Goal: Task Accomplishment & Management: Use online tool/utility

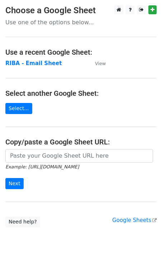
click at [98, 67] on td "View" at bounding box center [97, 63] width 18 height 8
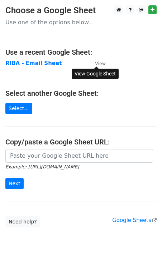
click at [99, 63] on small "View" at bounding box center [100, 63] width 11 height 5
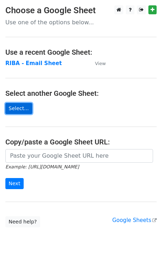
click at [23, 109] on link "Select..." at bounding box center [18, 108] width 27 height 11
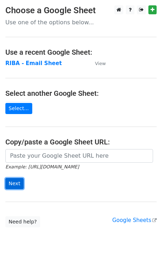
click at [12, 179] on input "Next" at bounding box center [14, 183] width 18 height 11
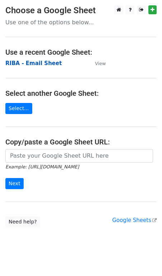
click at [47, 65] on strong "RIBA - Email Sheet" at bounding box center [33, 63] width 56 height 6
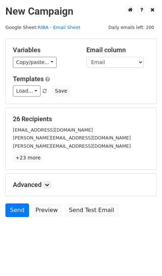
scroll to position [1, 0]
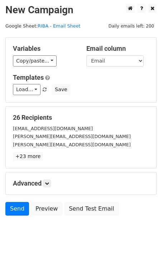
click at [48, 176] on div "Advanced Tracking Track Opens UTM Codes Track Clicks Filters Only include sprea…" at bounding box center [81, 184] width 150 height 22
click at [48, 182] on icon at bounding box center [47, 184] width 4 height 4
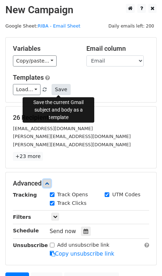
scroll to position [0, 0]
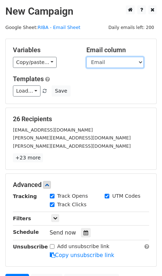
click at [124, 66] on select "First Name Email Company" at bounding box center [114, 62] width 57 height 11
click at [86, 57] on select "First Name Email Company" at bounding box center [114, 62] width 57 height 11
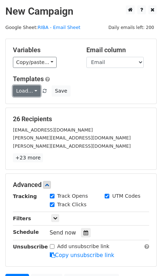
click at [36, 92] on link "Load..." at bounding box center [27, 91] width 28 height 11
click at [39, 106] on link "Landscape design" at bounding box center [47, 106] width 69 height 11
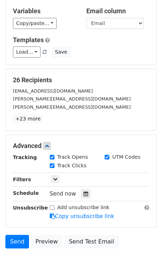
scroll to position [40, 0]
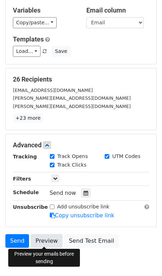
click at [50, 242] on link "Preview" at bounding box center [47, 242] width 32 height 14
click at [51, 241] on link "Preview" at bounding box center [47, 242] width 32 height 14
click at [46, 242] on link "Preview" at bounding box center [47, 242] width 32 height 14
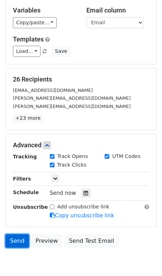
click at [19, 244] on link "Send" at bounding box center [17, 242] width 24 height 14
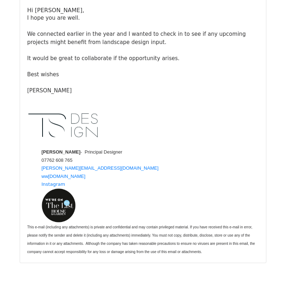
scroll to position [8321, 0]
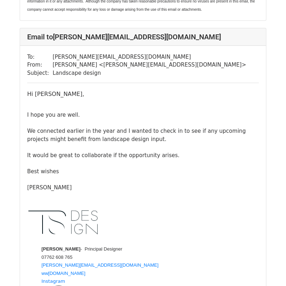
scroll to position [423, 0]
